Goal: Information Seeking & Learning: Understand process/instructions

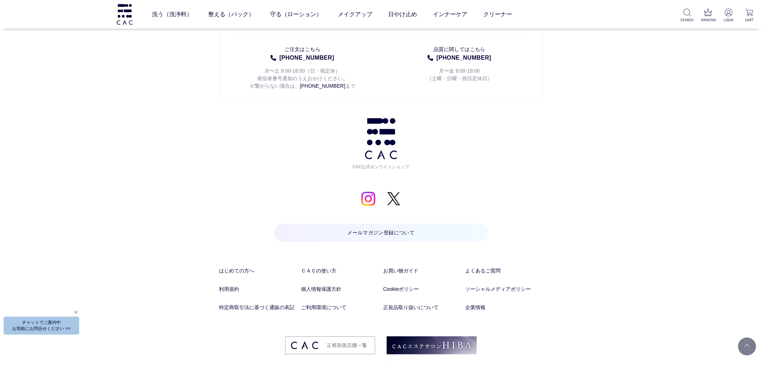
scroll to position [3577, 0]
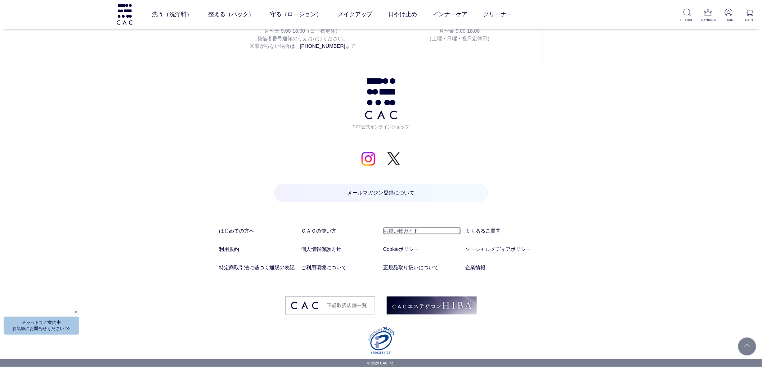
click at [389, 233] on link "お買い物ガイド" at bounding box center [422, 231] width 78 height 8
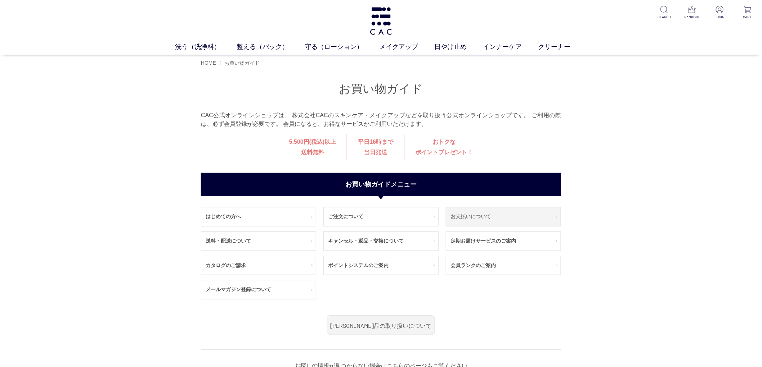
click at [469, 222] on link "お支払いについて" at bounding box center [503, 217] width 114 height 19
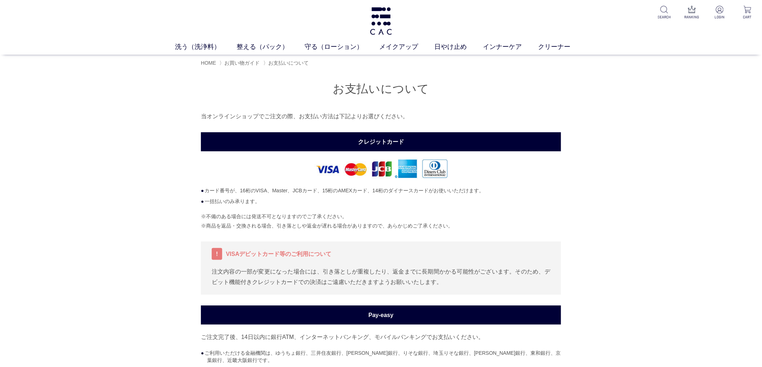
click at [510, 244] on div "! VISAデビットカード等のご利用について 注文内容の一部が変更になった場合には、引き落としが重複したり、返金までに長期間かかる可能性がございます。そのため…" at bounding box center [381, 268] width 360 height 53
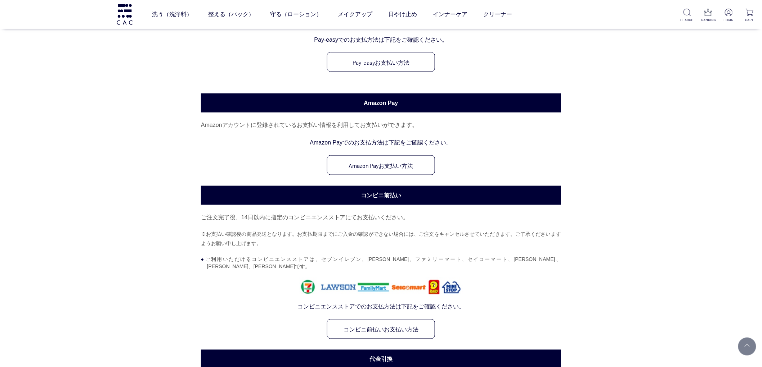
scroll to position [280, 0]
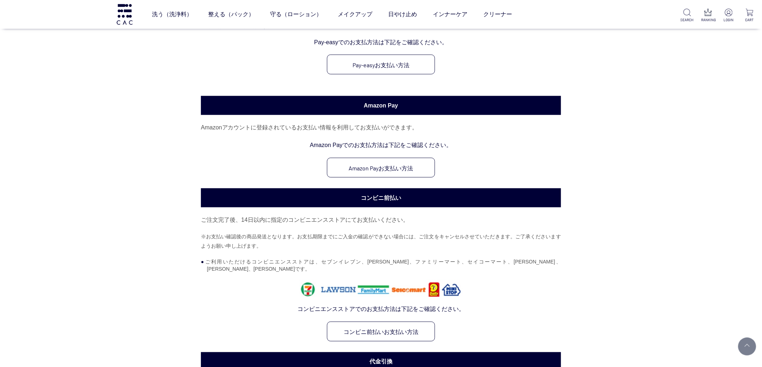
click at [684, 206] on div "お支払いについて 当オンラインショップでご注文の際、お支払い方法は下記よりお選びください。 クレジットカード カード番号が、16桁のVISA、Master、J…" at bounding box center [381, 341] width 762 height 1210
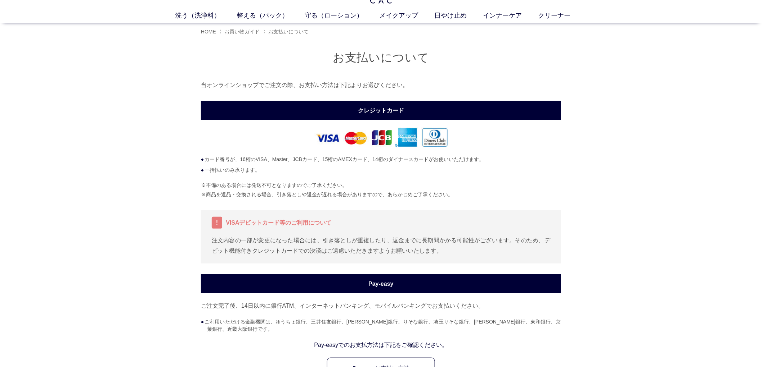
scroll to position [0, 0]
